Goal: Task Accomplishment & Management: Manage account settings

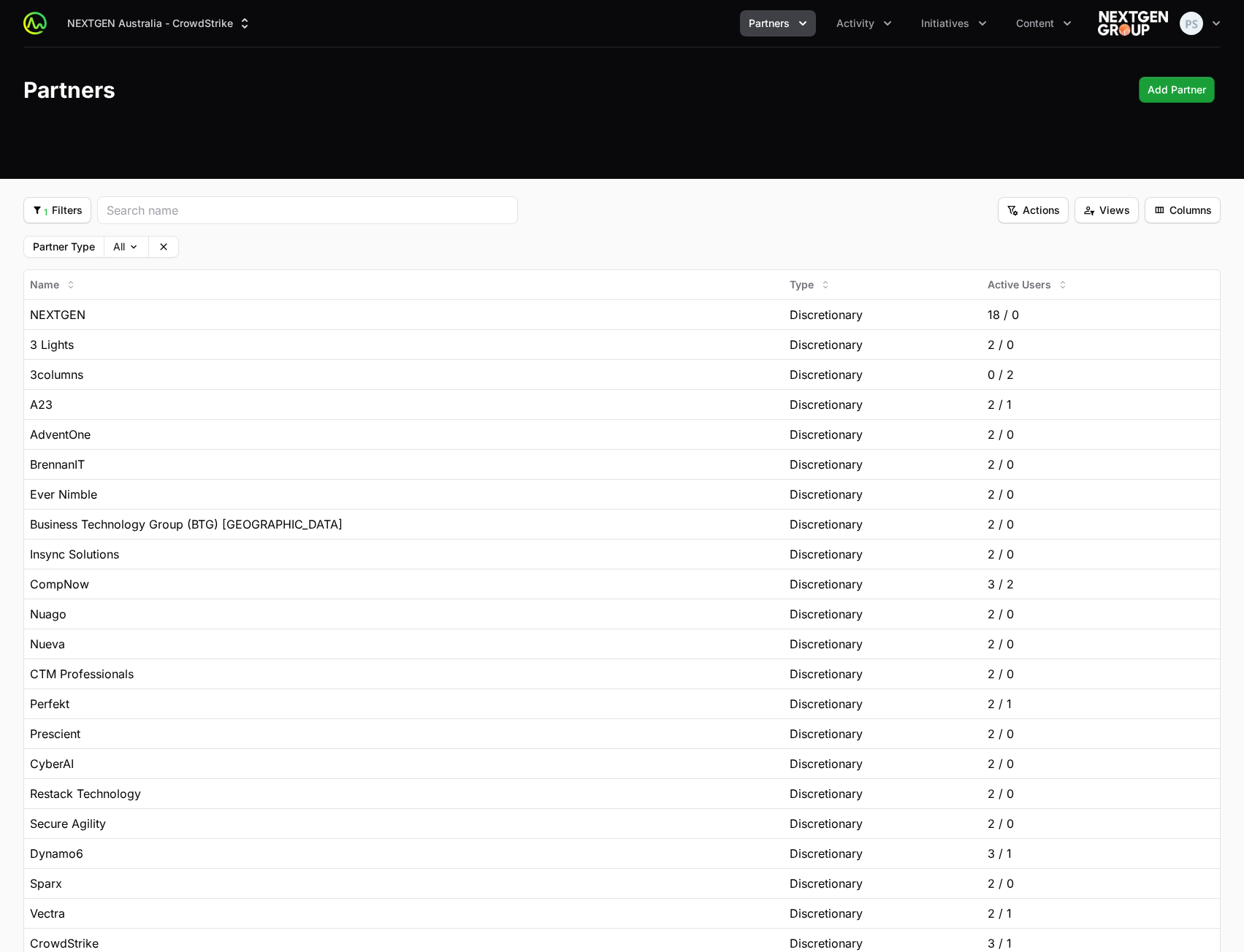
click at [800, 15] on button "Partners" at bounding box center [778, 23] width 76 height 26
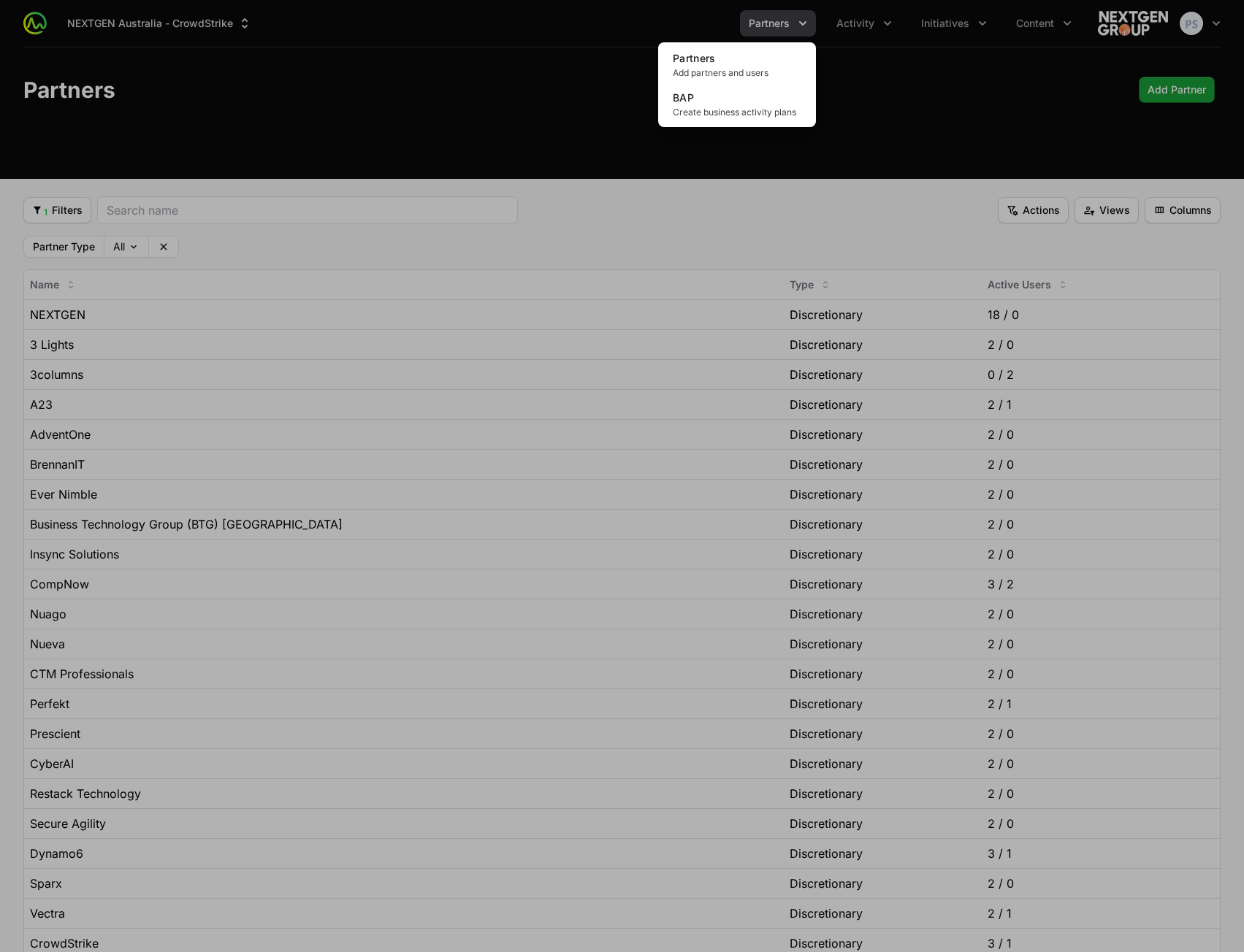
click at [898, 55] on div "Partners menu" at bounding box center [622, 476] width 1244 height 952
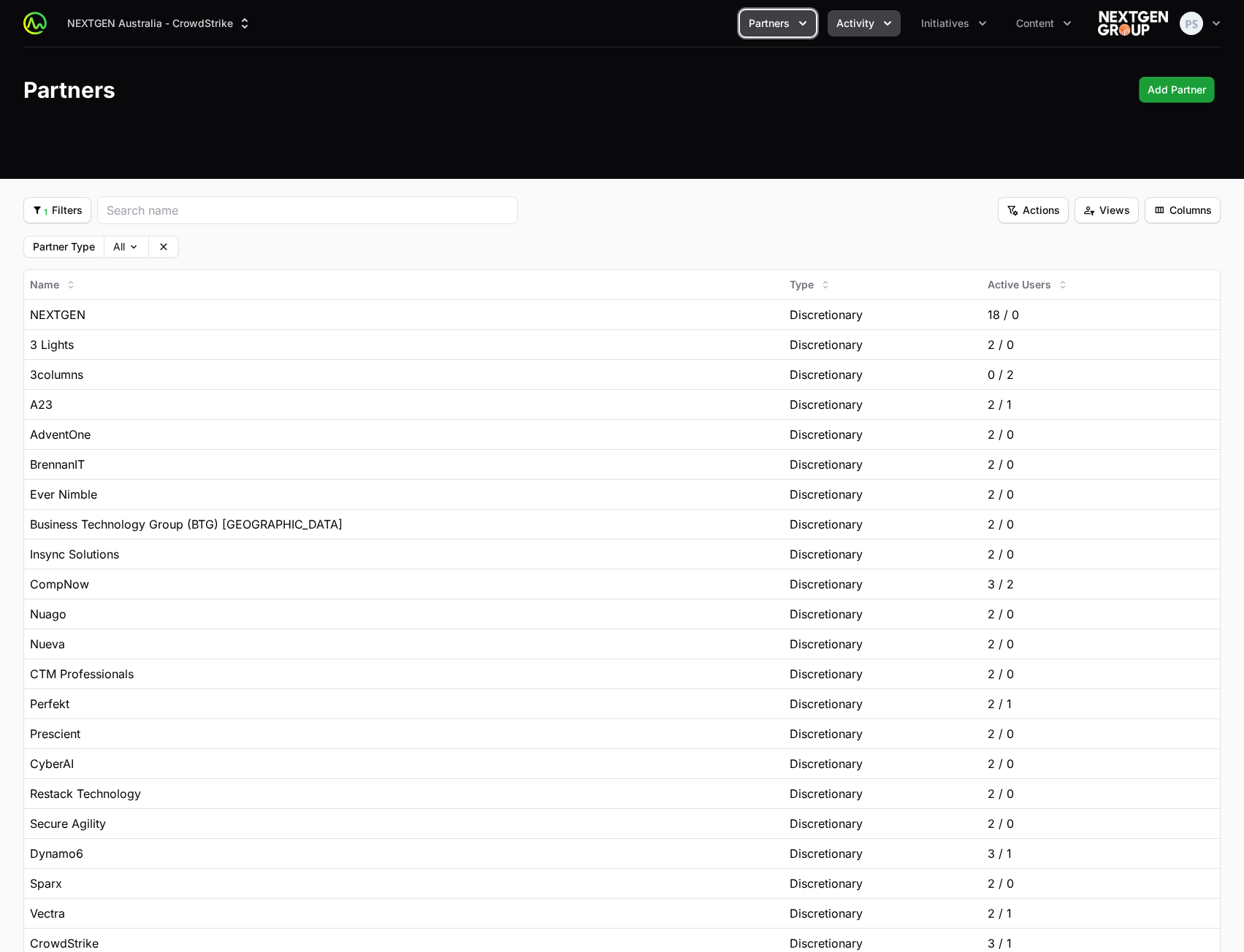
click at [857, 29] on span "Activity" at bounding box center [855, 23] width 38 height 15
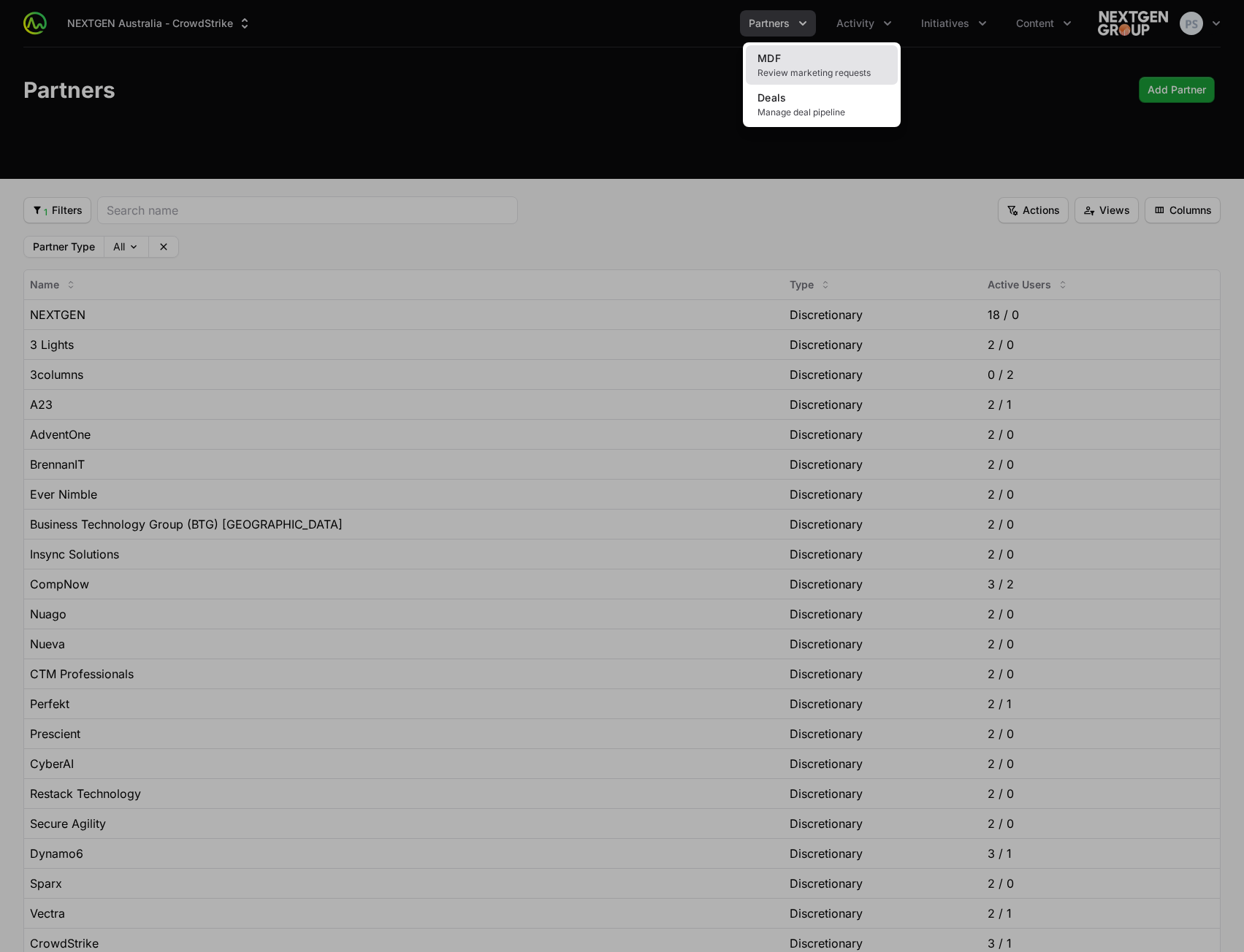
click at [854, 62] on link "MDF Review marketing requests" at bounding box center [822, 65] width 152 height 40
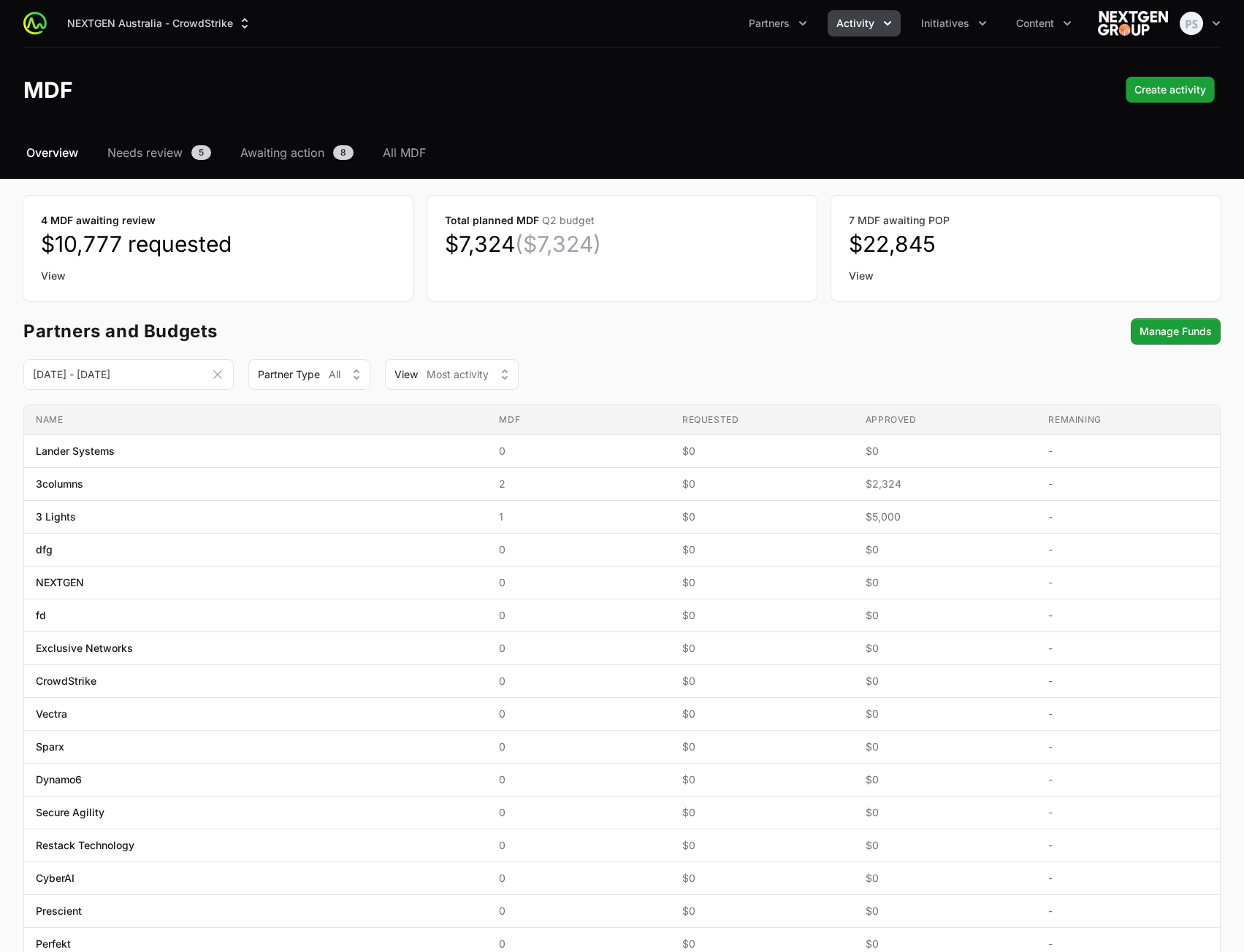
click at [860, 18] on span "Activity" at bounding box center [855, 23] width 38 height 15
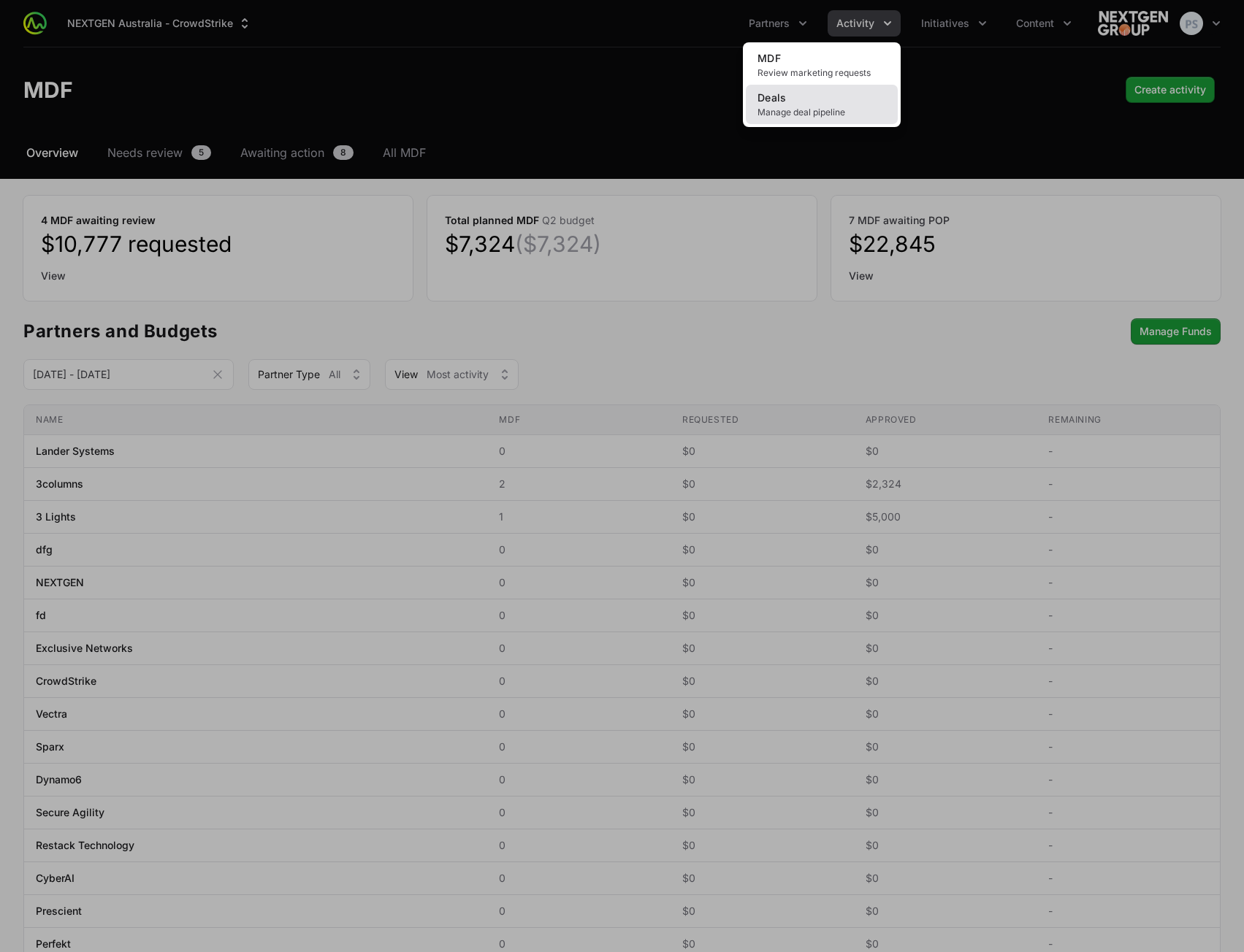
click at [829, 95] on link "Deals Manage deal pipeline" at bounding box center [822, 105] width 152 height 40
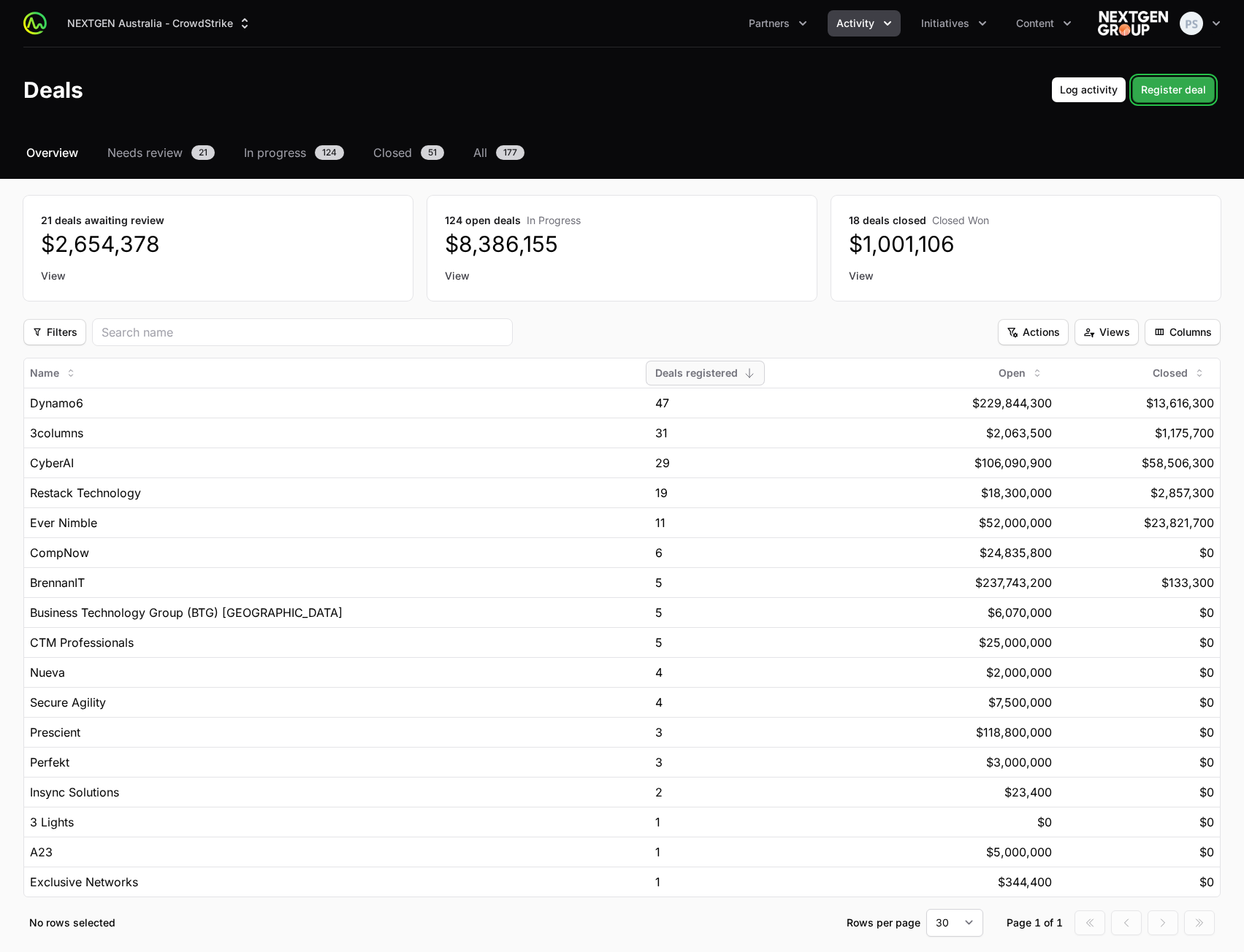
click at [1163, 90] on span "Register deal" at bounding box center [1173, 90] width 65 height 18
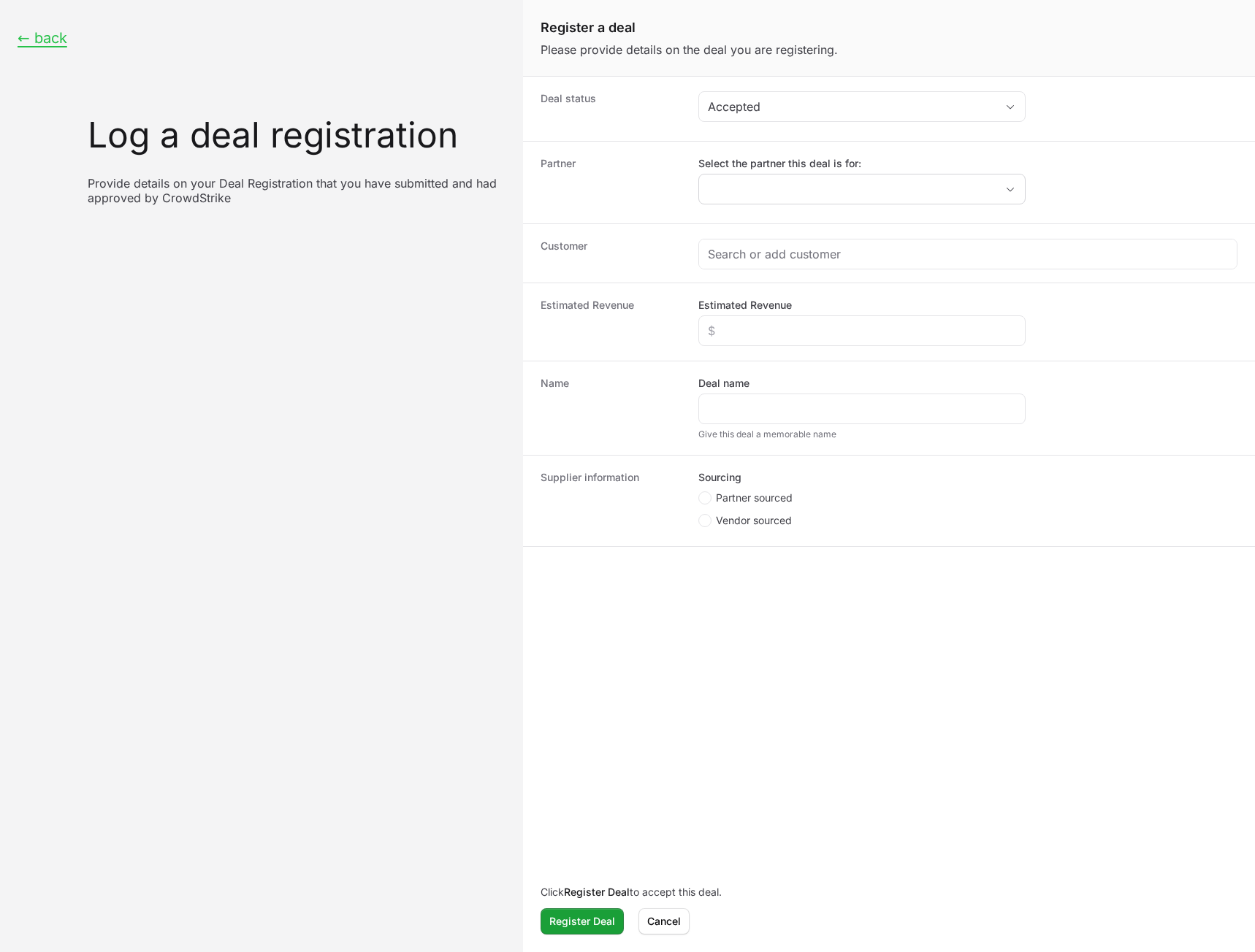
click at [794, 174] on div "Select the partner this deal is for:" at bounding box center [862, 180] width 327 height 48
click at [787, 185] on input "Select the partner this deal is for:" at bounding box center [847, 189] width 296 height 29
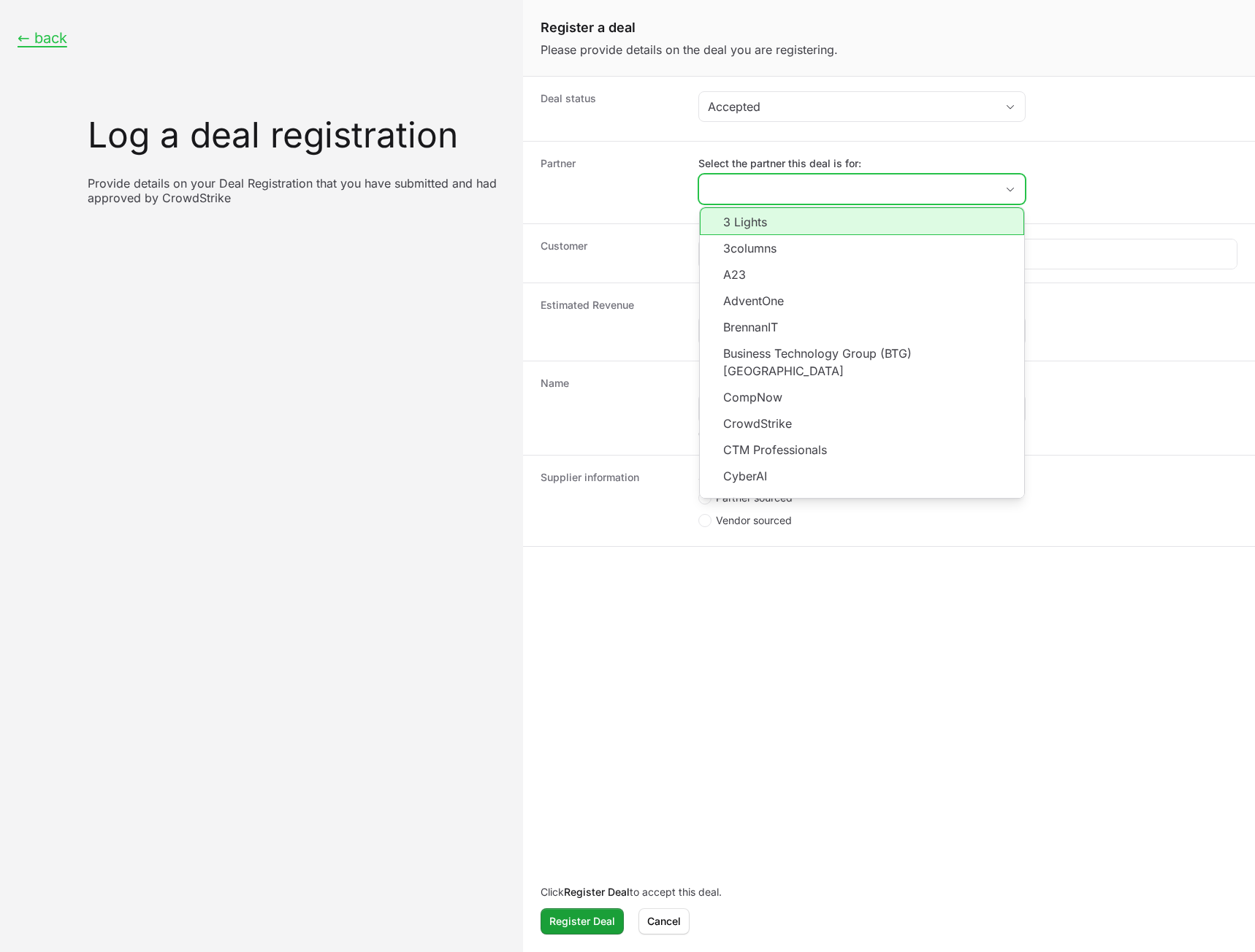
click at [778, 216] on li "3 Lights" at bounding box center [862, 221] width 324 height 28
type input "3 Lights"
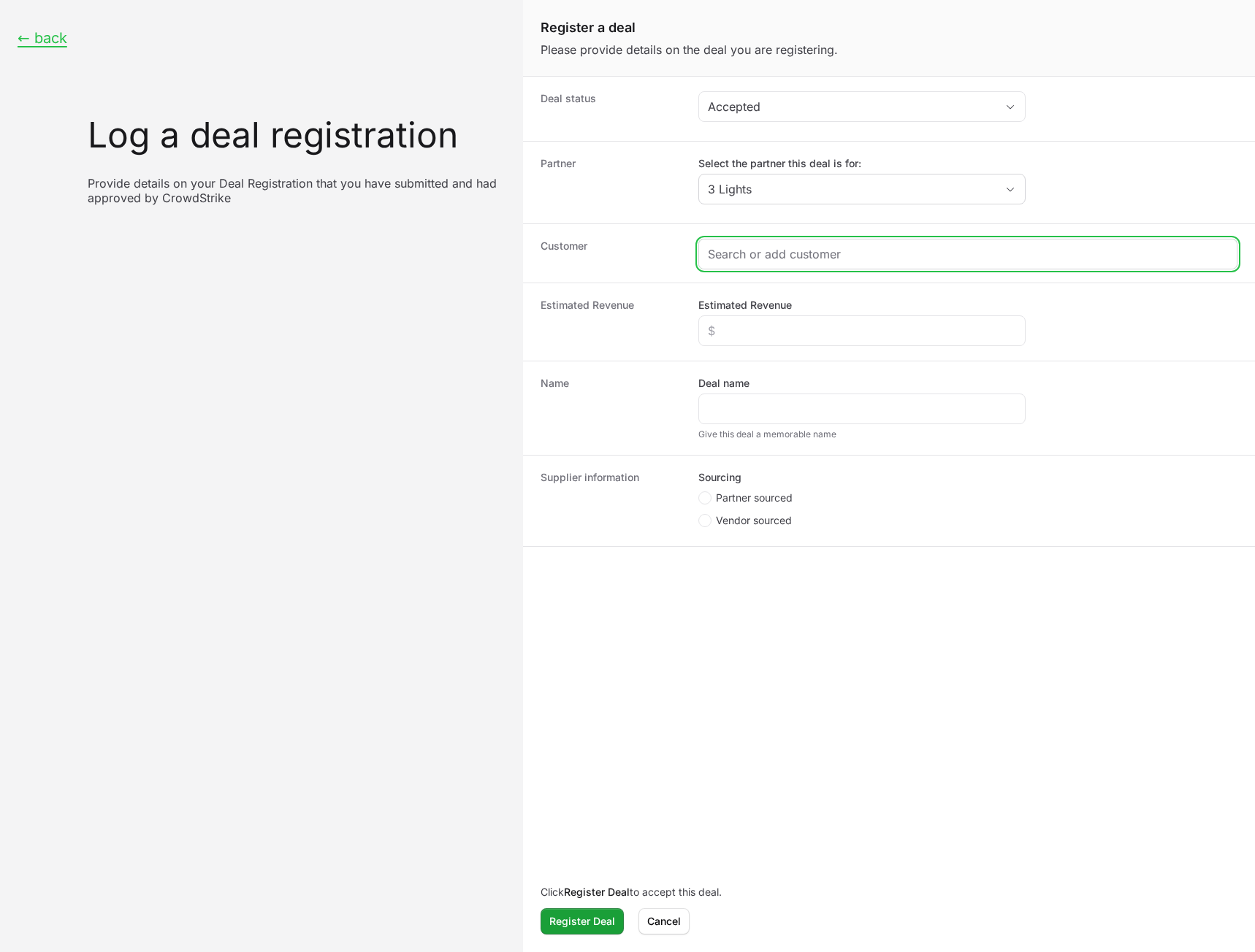
click at [760, 256] on input "Create activity form" at bounding box center [967, 255] width 520 height 18
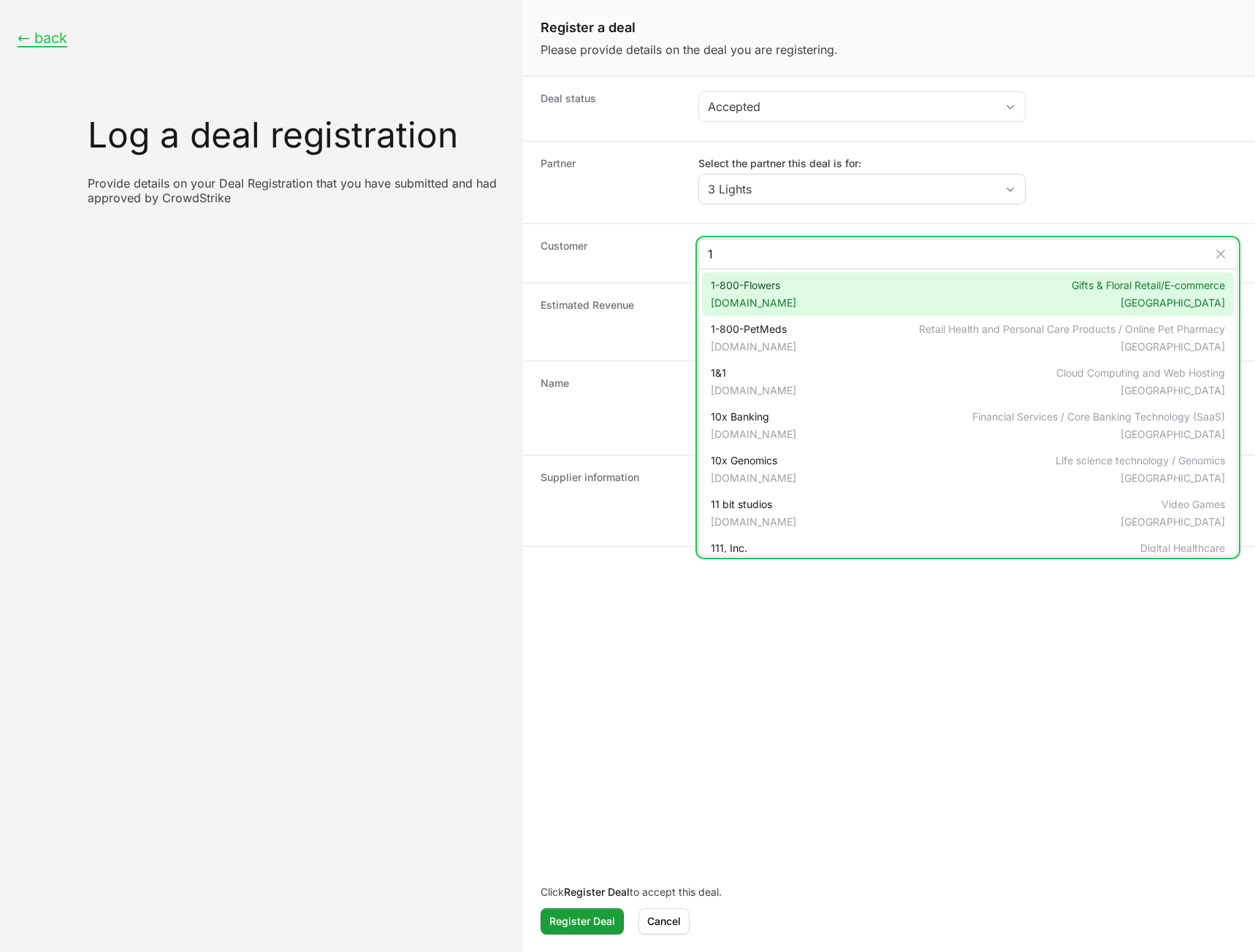
type input "1"
click at [761, 298] on span "1800flowers.com" at bounding box center [753, 303] width 86 height 15
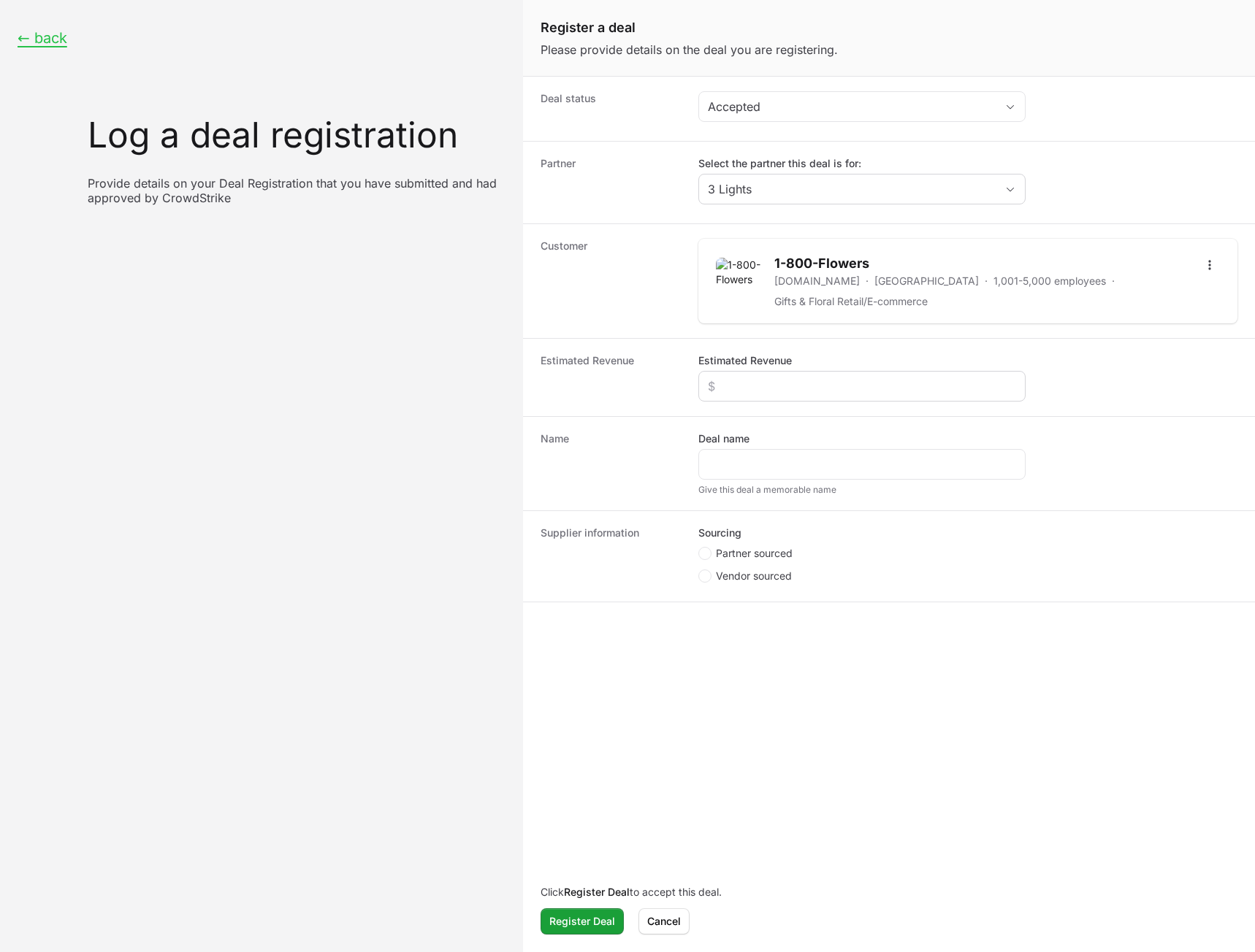
click at [750, 376] on div "Create activity form" at bounding box center [862, 387] width 327 height 31
drag, startPoint x: 752, startPoint y: 378, endPoint x: 752, endPoint y: 390, distance: 12.0
click at [752, 381] on input "Estimated Revenue" at bounding box center [862, 387] width 308 height 18
type input "$123"
click at [731, 459] on input "Deal name" at bounding box center [862, 464] width 308 height 18
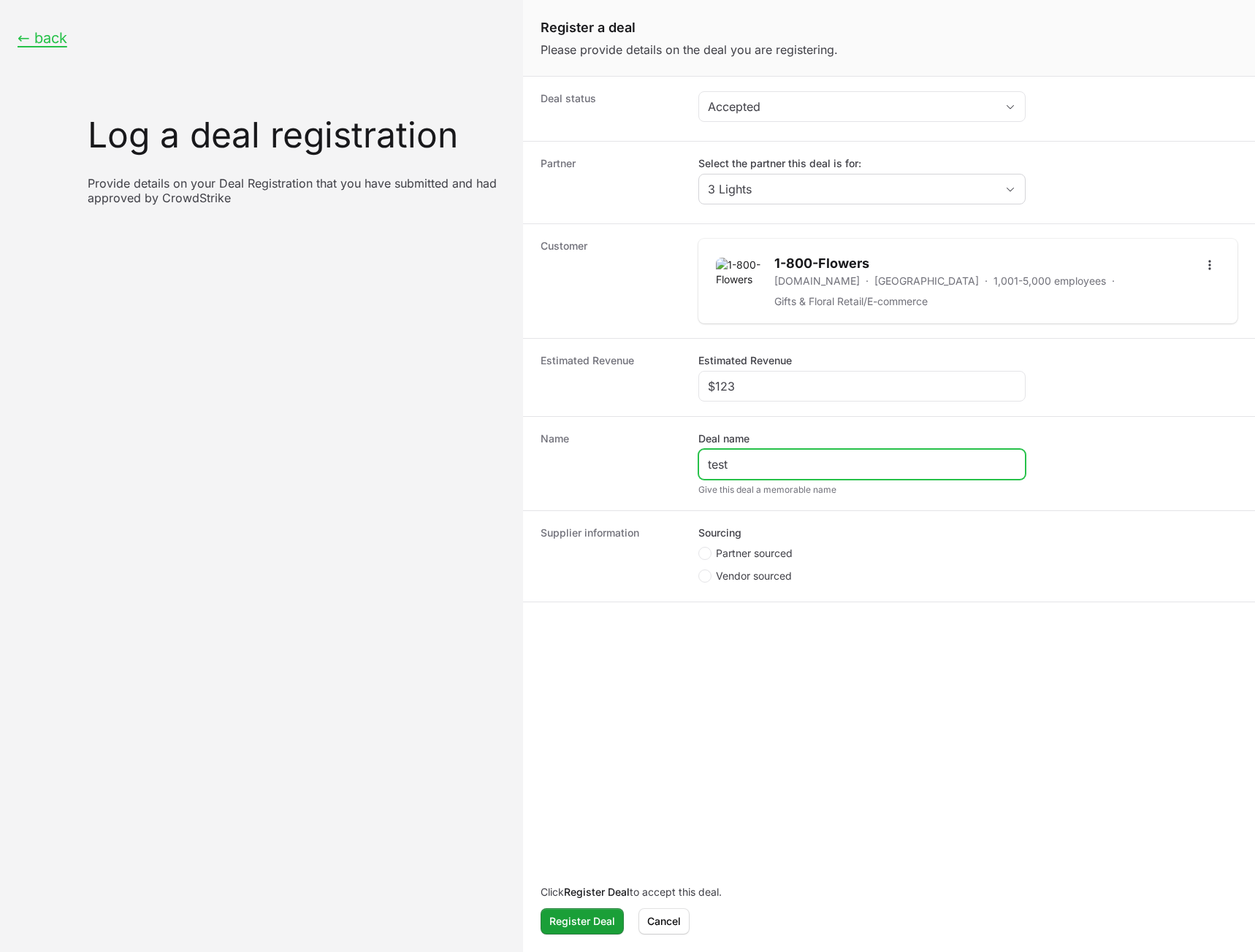
type input "test"
click at [733, 552] on span "Partner sourced" at bounding box center [754, 554] width 77 height 15
click at [700, 549] on input "Partner sourced" at bounding box center [699, 548] width 1 height 1
radio input "true"
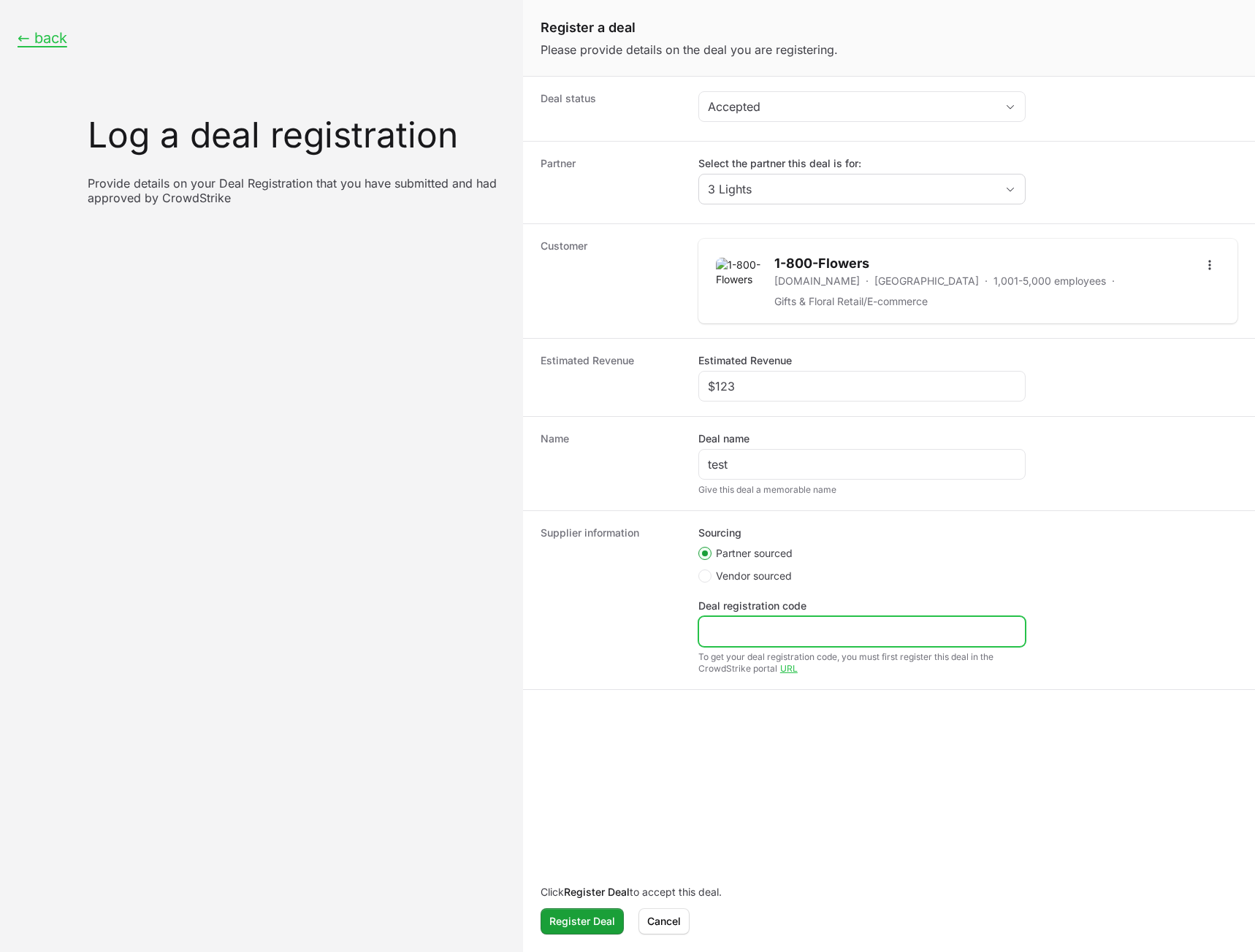
click at [736, 638] on input "Deal registration code" at bounding box center [862, 631] width 308 height 18
type input "asd"
click at [584, 919] on span "Register Deal" at bounding box center [582, 922] width 66 height 18
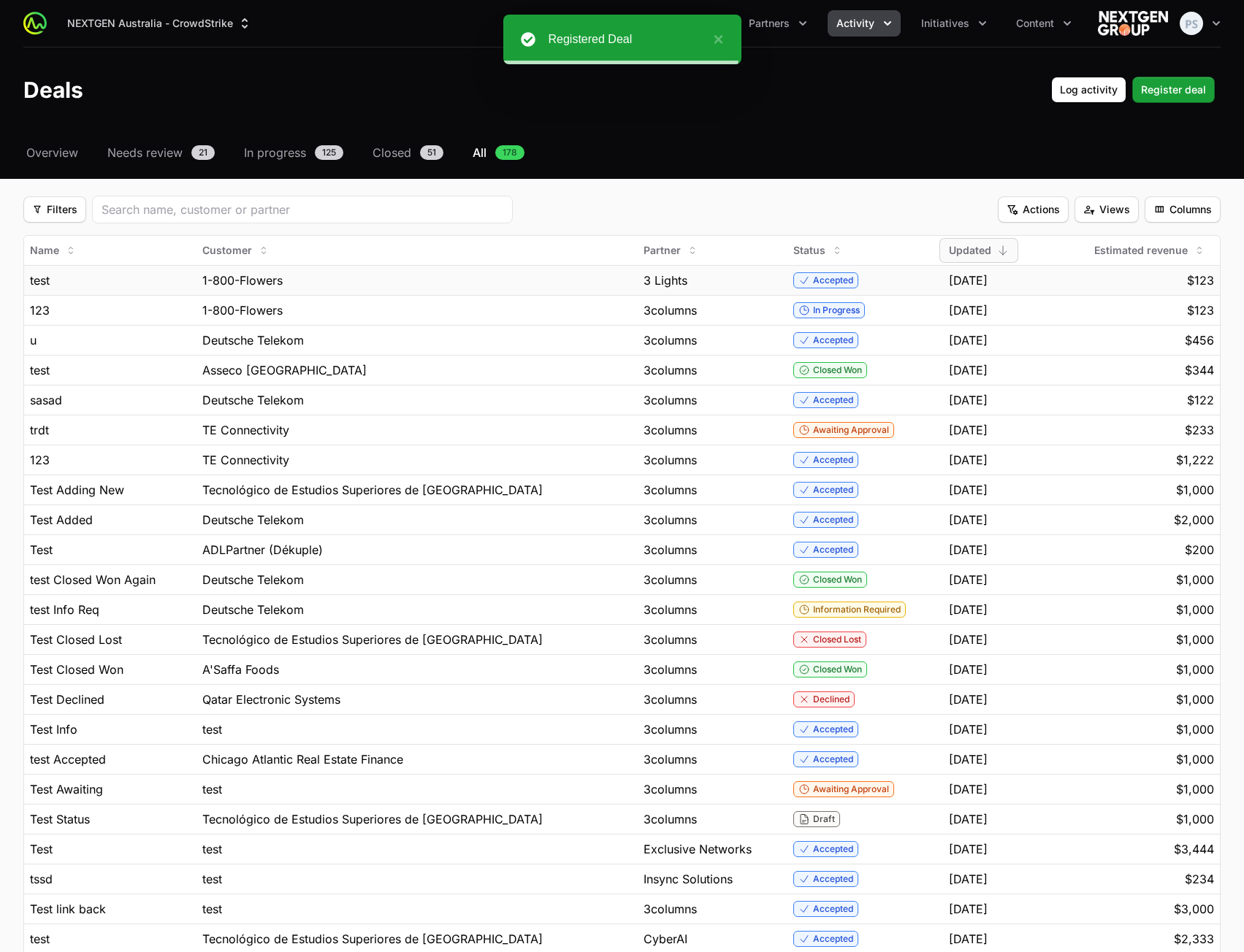
click at [395, 280] on div "1-800-Flowers" at bounding box center [417, 280] width 430 height 18
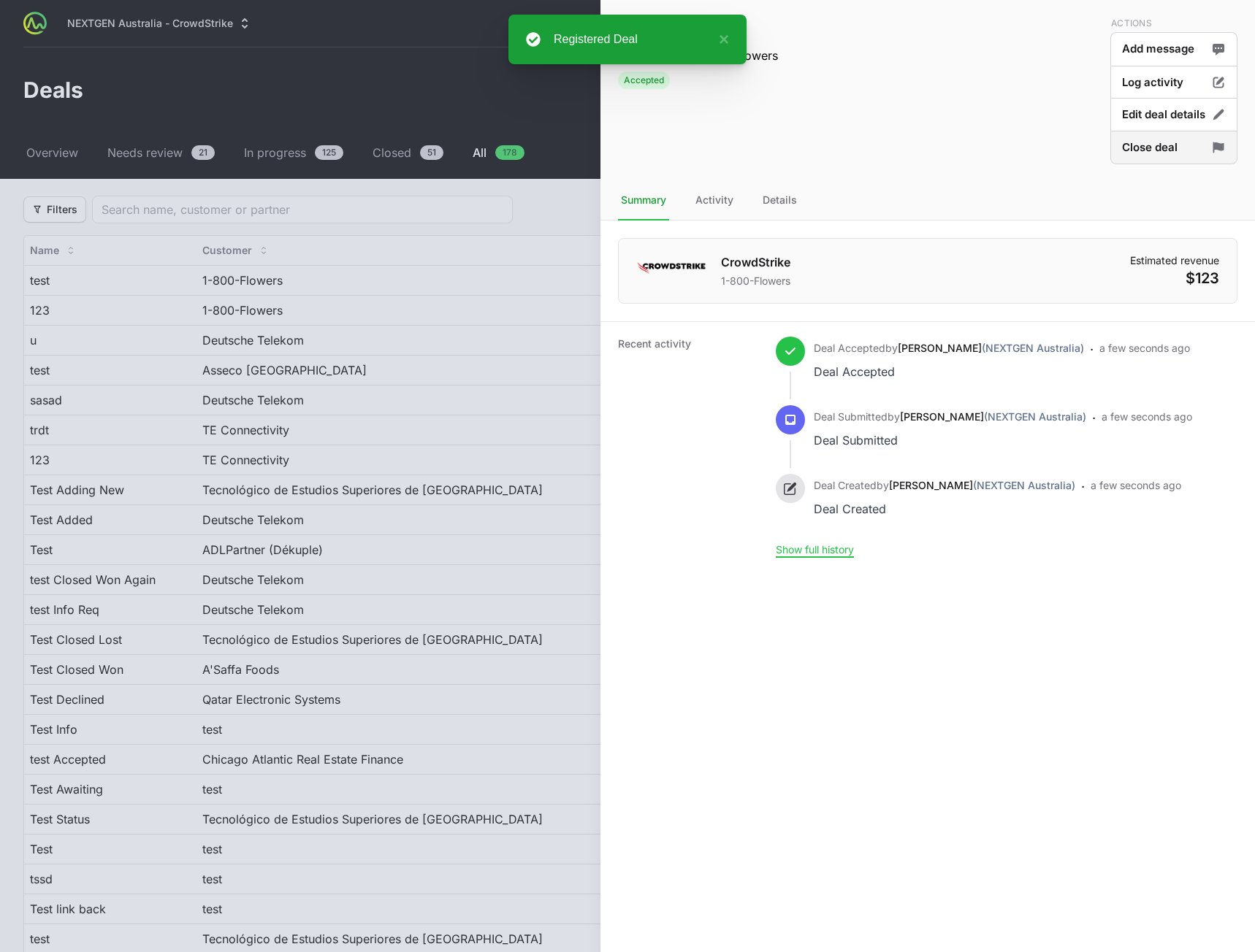
click at [1116, 152] on button "Close deal" at bounding box center [1174, 147] width 127 height 34
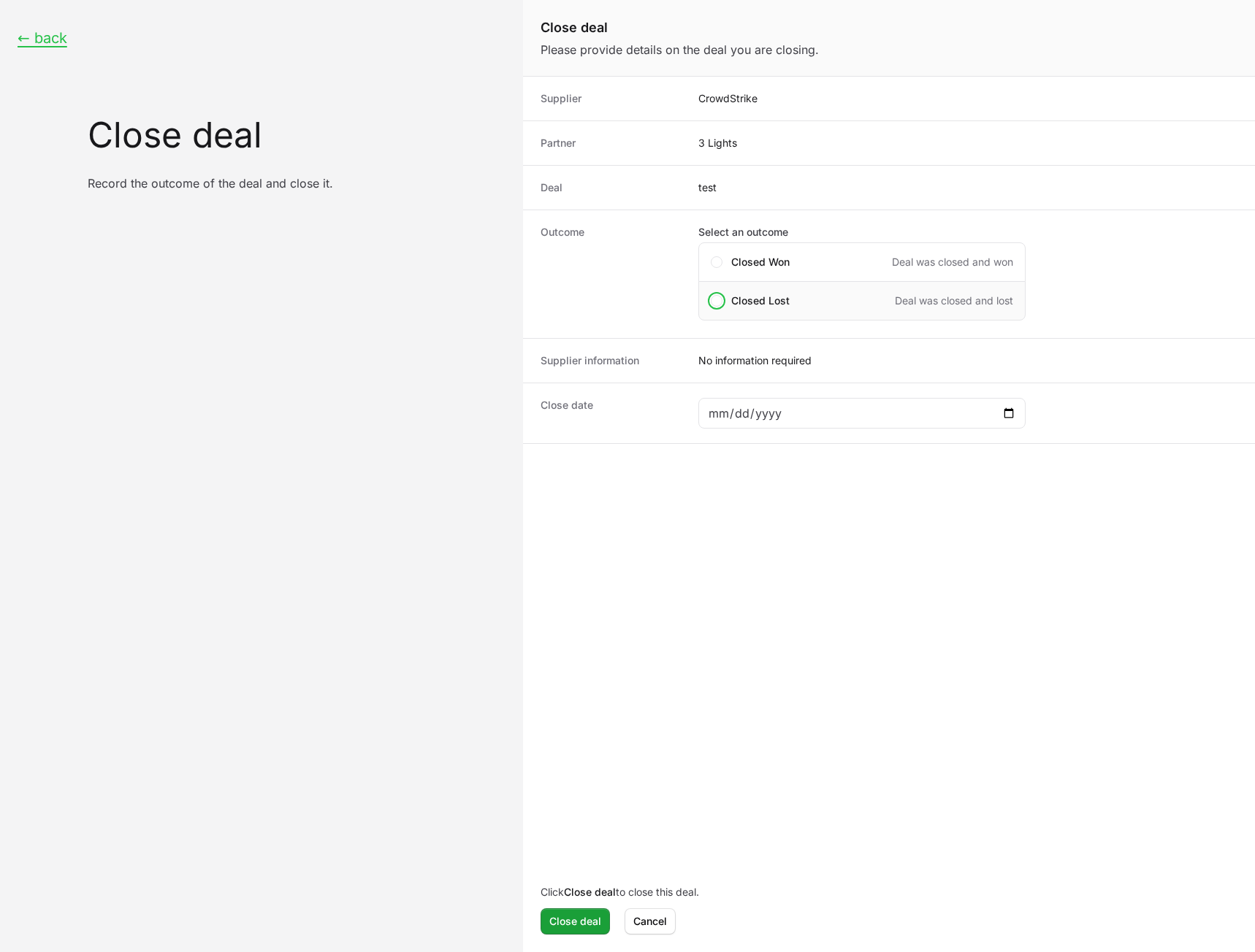
click at [758, 304] on span "Closed Lost" at bounding box center [761, 301] width 59 height 15
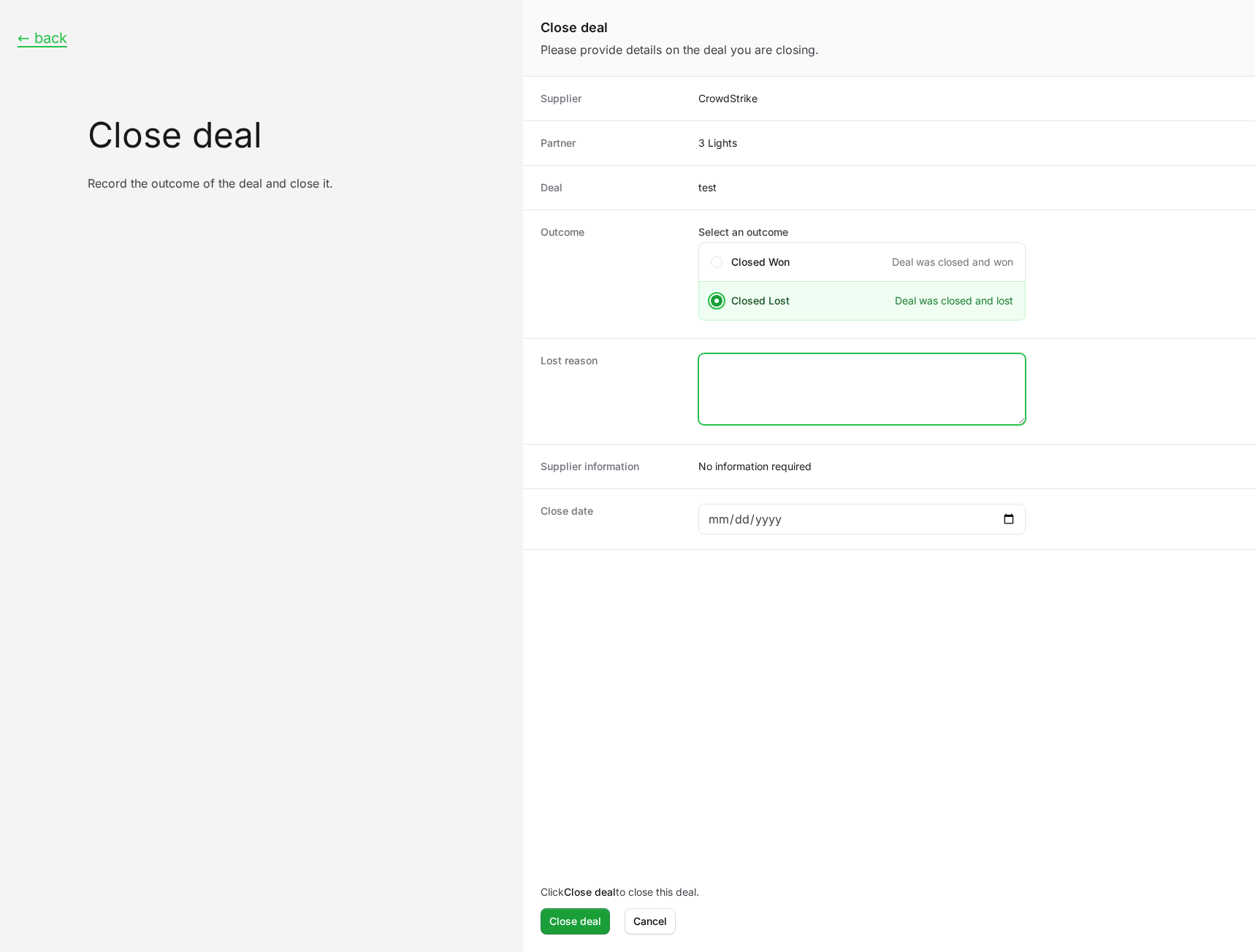
click at [780, 387] on textarea "Close deal form" at bounding box center [862, 389] width 326 height 70
type textarea "sdf"
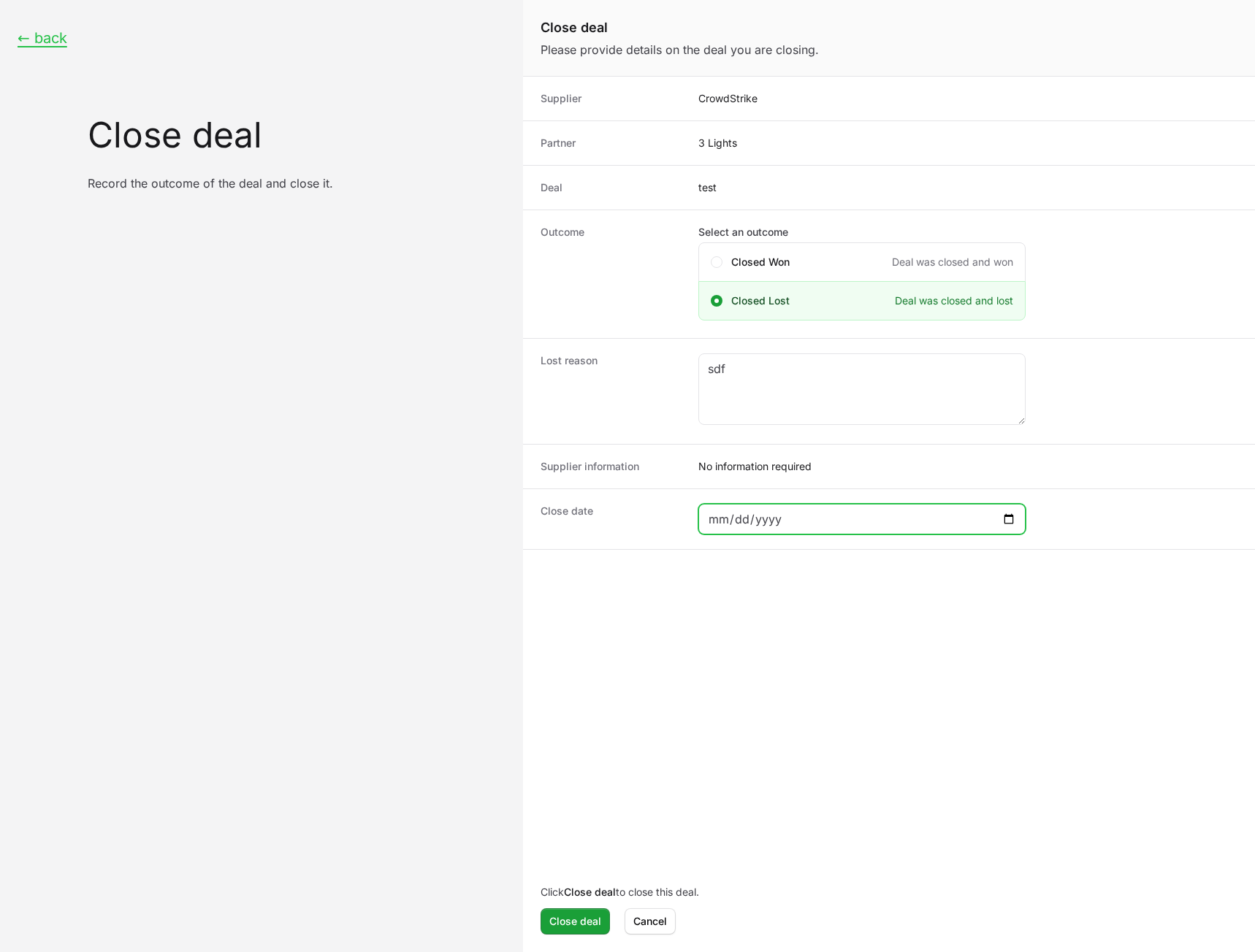
click at [767, 521] on input "Close deal form" at bounding box center [862, 519] width 308 height 18
click at [1011, 519] on input "Close deal form" at bounding box center [862, 519] width 308 height 18
type input "2025-10-17"
click at [572, 918] on span "Close deal" at bounding box center [575, 922] width 52 height 18
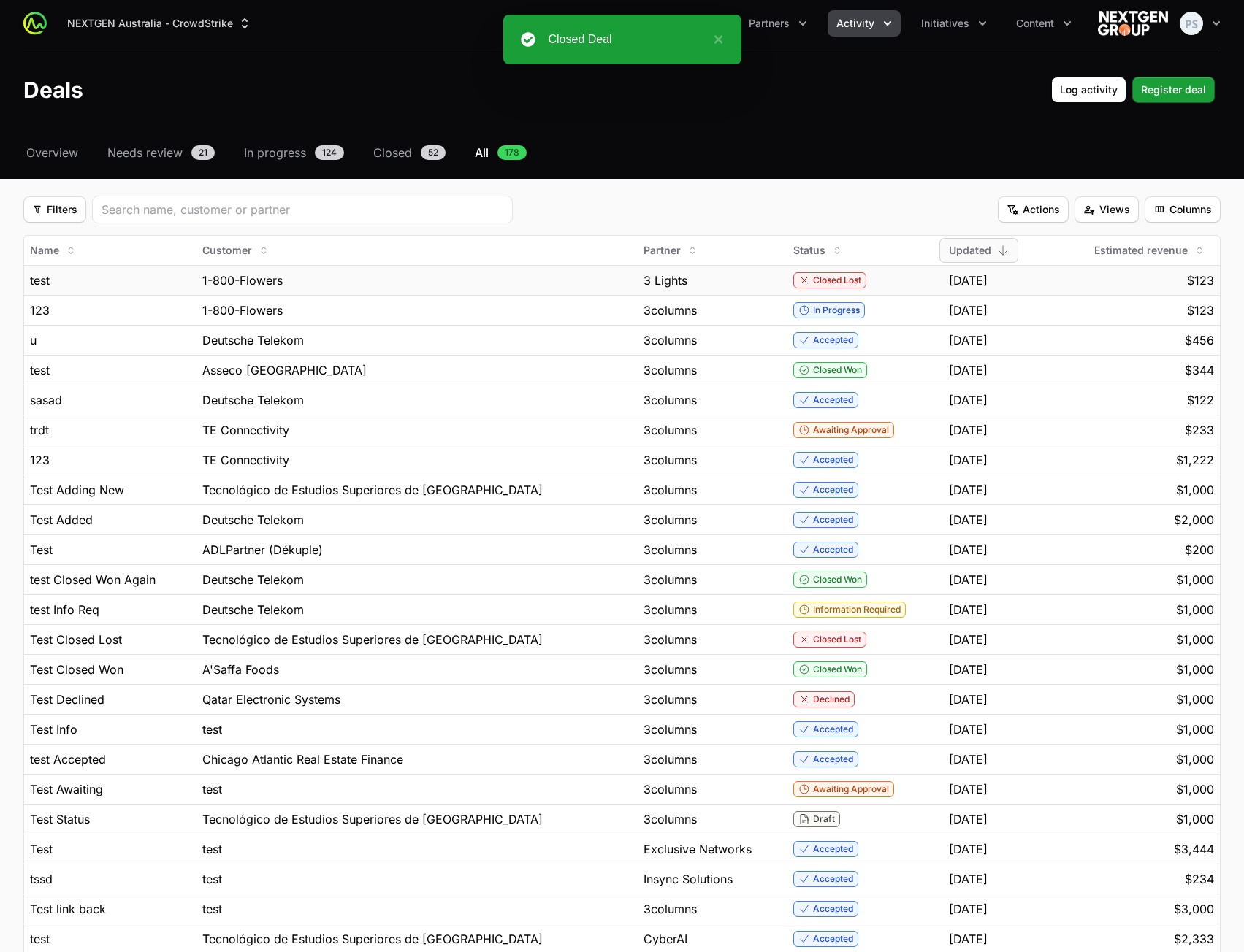
click at [687, 283] on div "3 Lights" at bounding box center [712, 280] width 139 height 18
